Goal: Ask a question: Seek information or help from site administrators or community

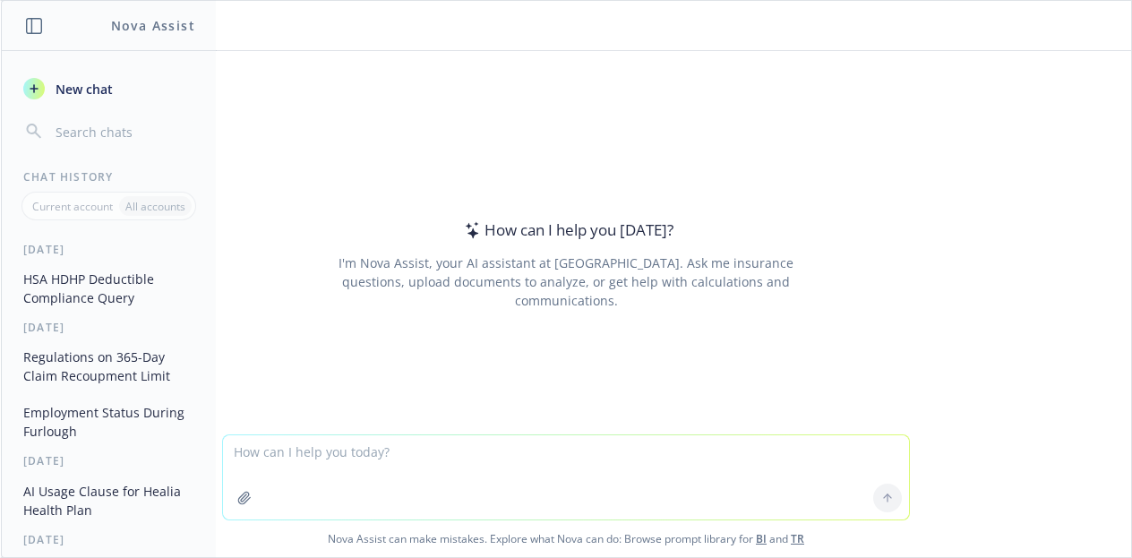
click at [391, 468] on textarea at bounding box center [566, 477] width 686 height 84
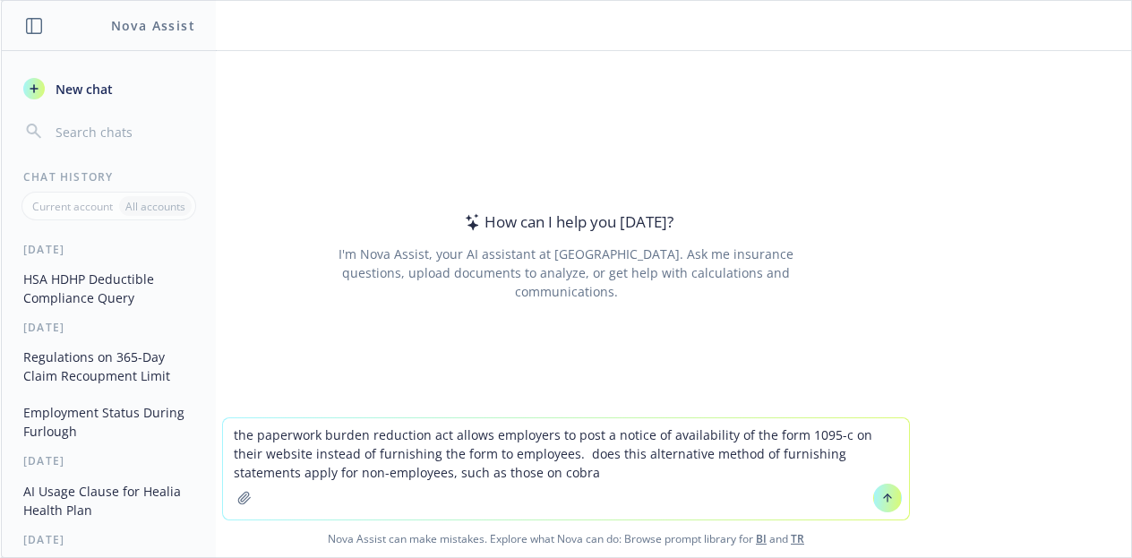
type textarea "the paperwork burden reduction act allows employers to post a notice of availab…"
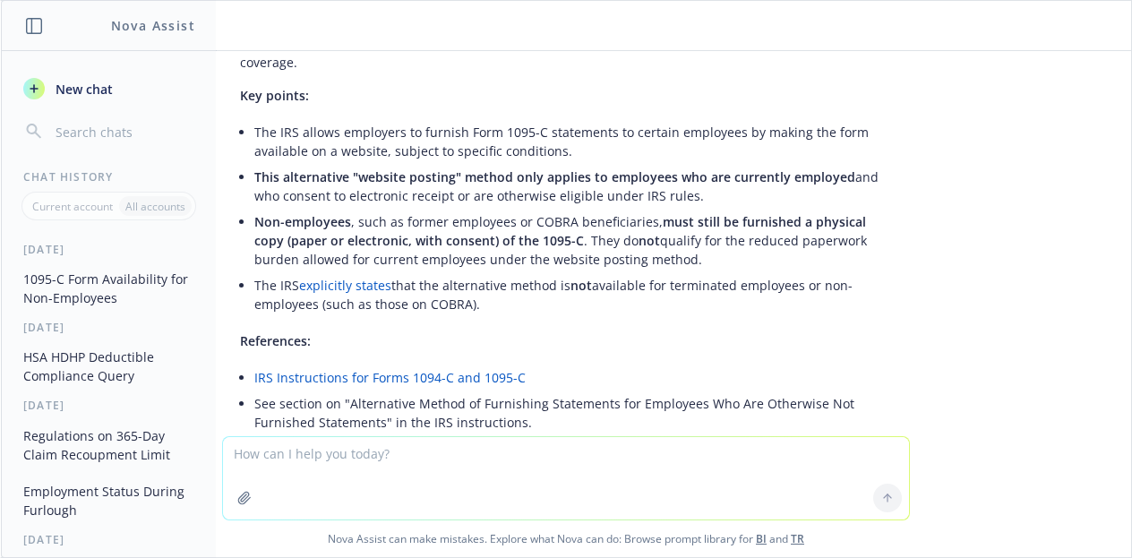
scroll to position [179, 0]
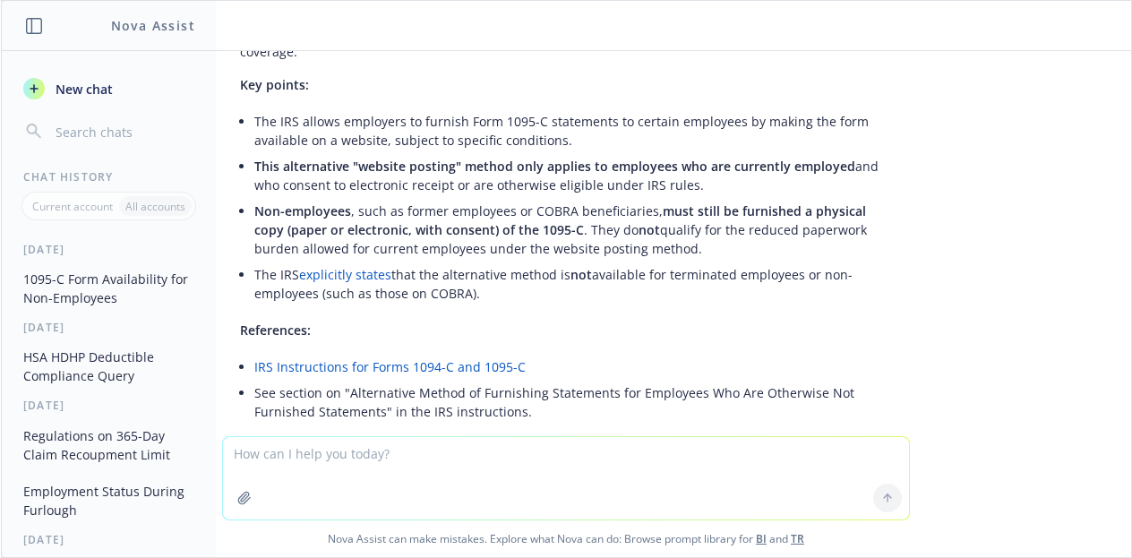
click at [356, 266] on link "explicitly states" at bounding box center [345, 274] width 92 height 17
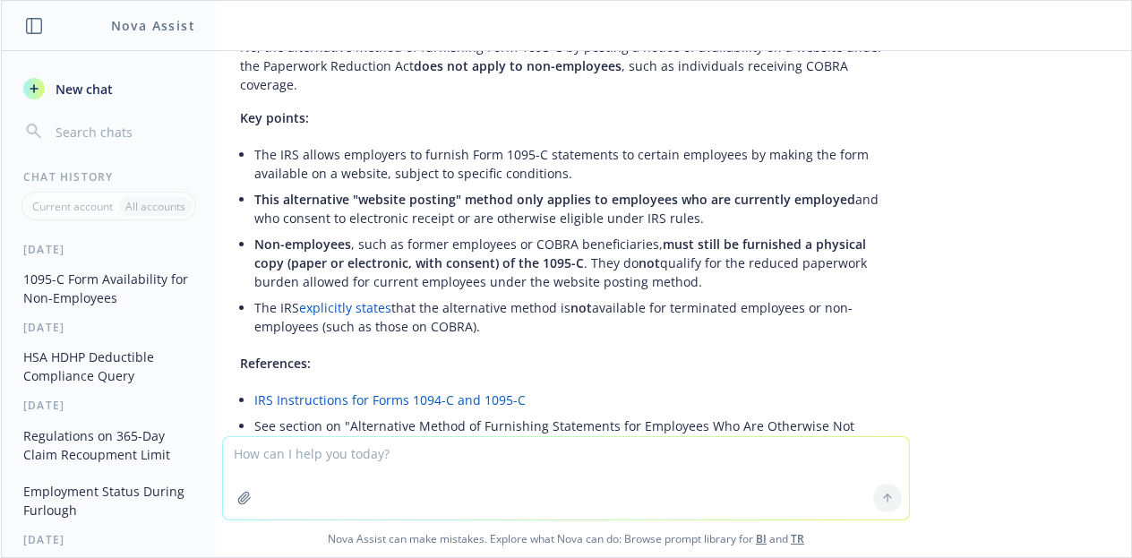
scroll to position [335, 0]
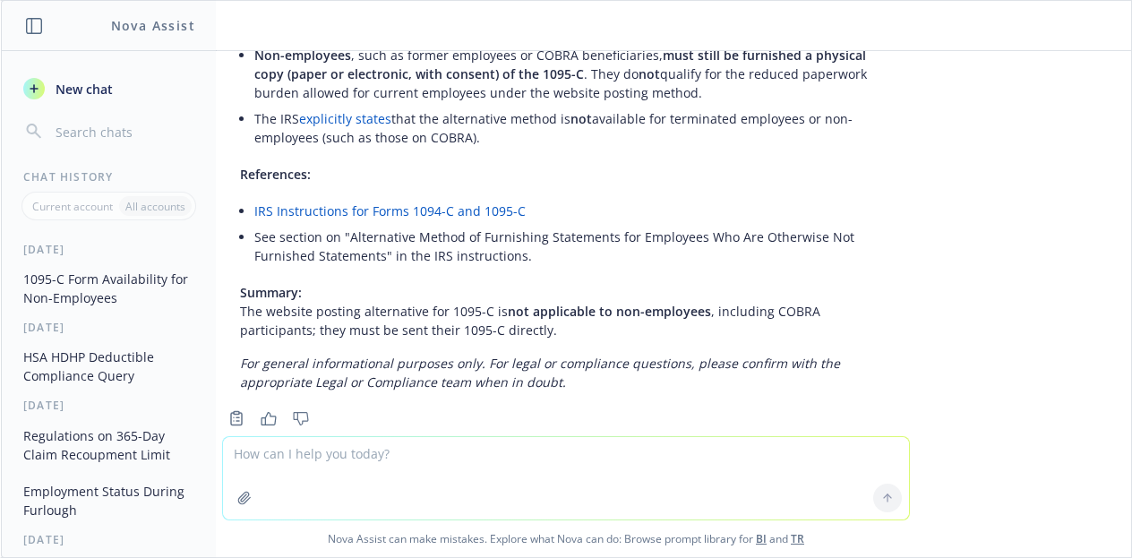
click at [625, 455] on textarea at bounding box center [566, 478] width 686 height 82
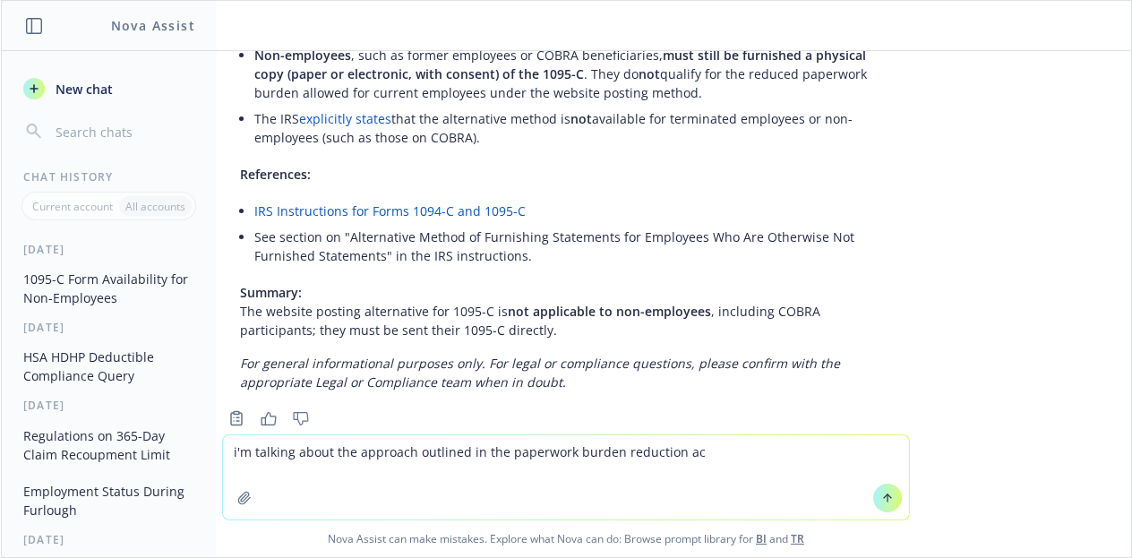
type textarea "i'm talking about the approach outlined in the paperwork burden reduction act"
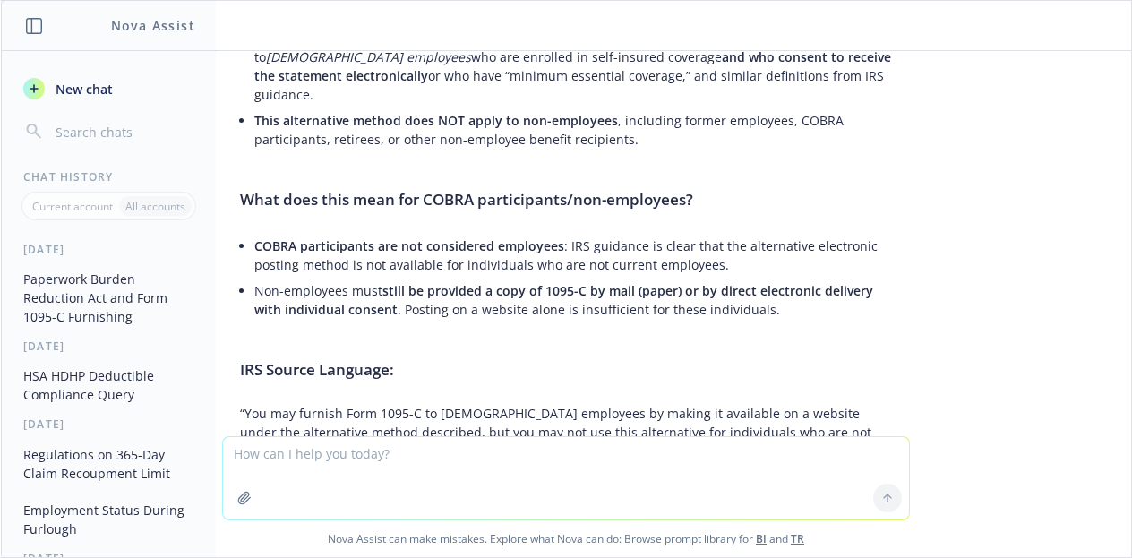
scroll to position [1336, 0]
